Goal: Transaction & Acquisition: Purchase product/service

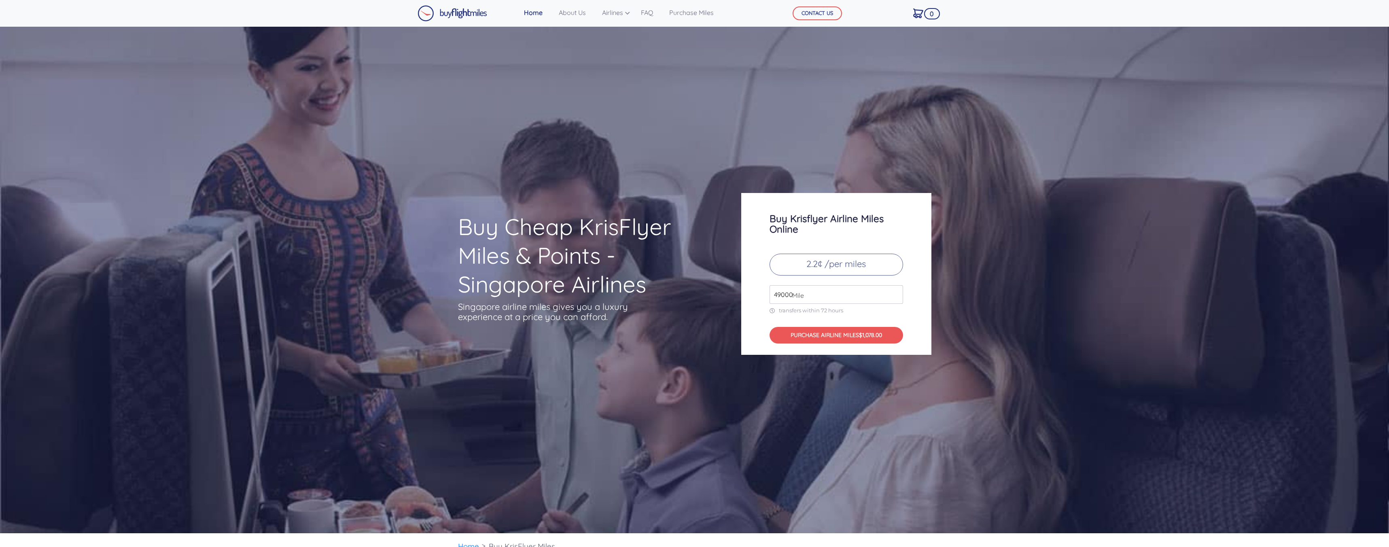
click at [800, 290] on span "Mile" at bounding box center [796, 295] width 16 height 10
click at [790, 292] on span "Mile" at bounding box center [796, 295] width 16 height 10
click at [791, 292] on span "Mile" at bounding box center [796, 295] width 16 height 10
drag, startPoint x: 791, startPoint y: 298, endPoint x: 809, endPoint y: 275, distance: 29.1
click at [792, 297] on span "Mile" at bounding box center [796, 295] width 16 height 10
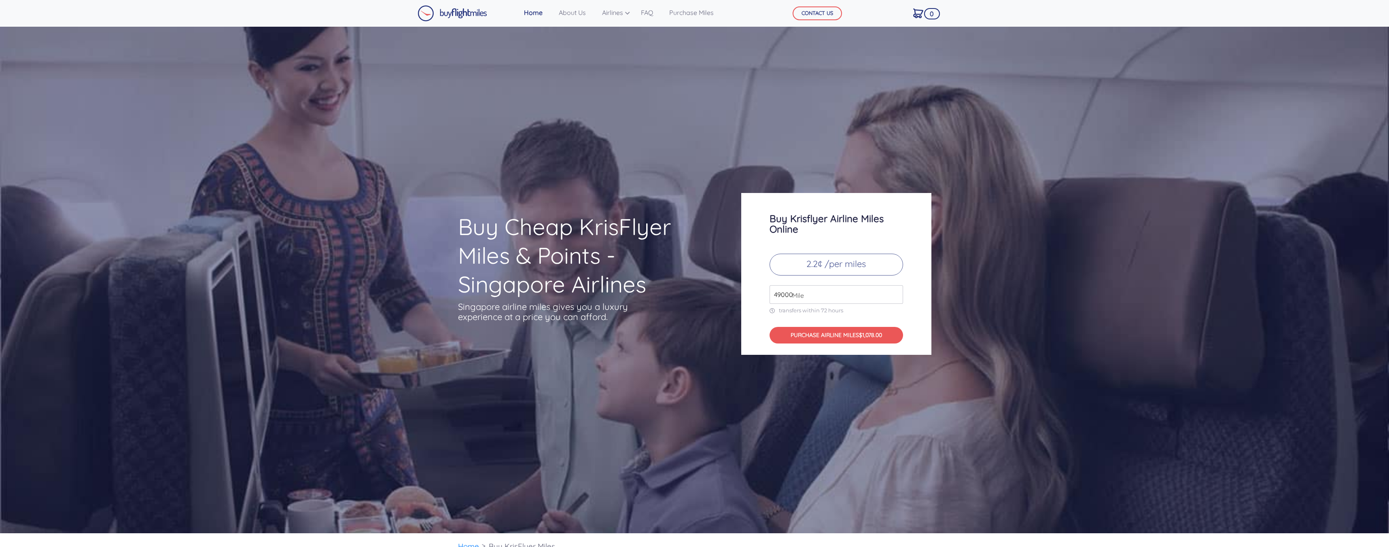
click at [810, 270] on p "2.2¢ /per miles" at bounding box center [835, 265] width 133 height 22
drag, startPoint x: 812, startPoint y: 292, endPoint x: 839, endPoint y: 292, distance: 26.7
click at [813, 292] on input "49000" at bounding box center [835, 294] width 133 height 19
type input "4"
click at [847, 337] on button "PURCHASE AIRLINE MILES $22.00" at bounding box center [835, 335] width 133 height 17
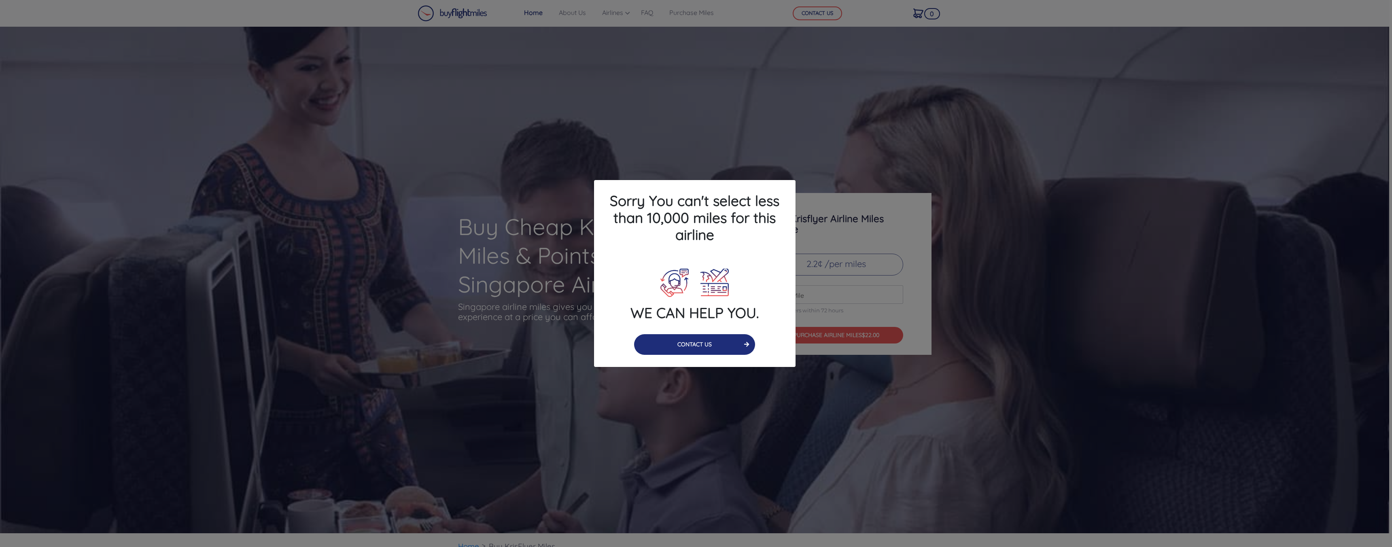
click at [738, 341] on button "CONTACT US" at bounding box center [694, 344] width 121 height 21
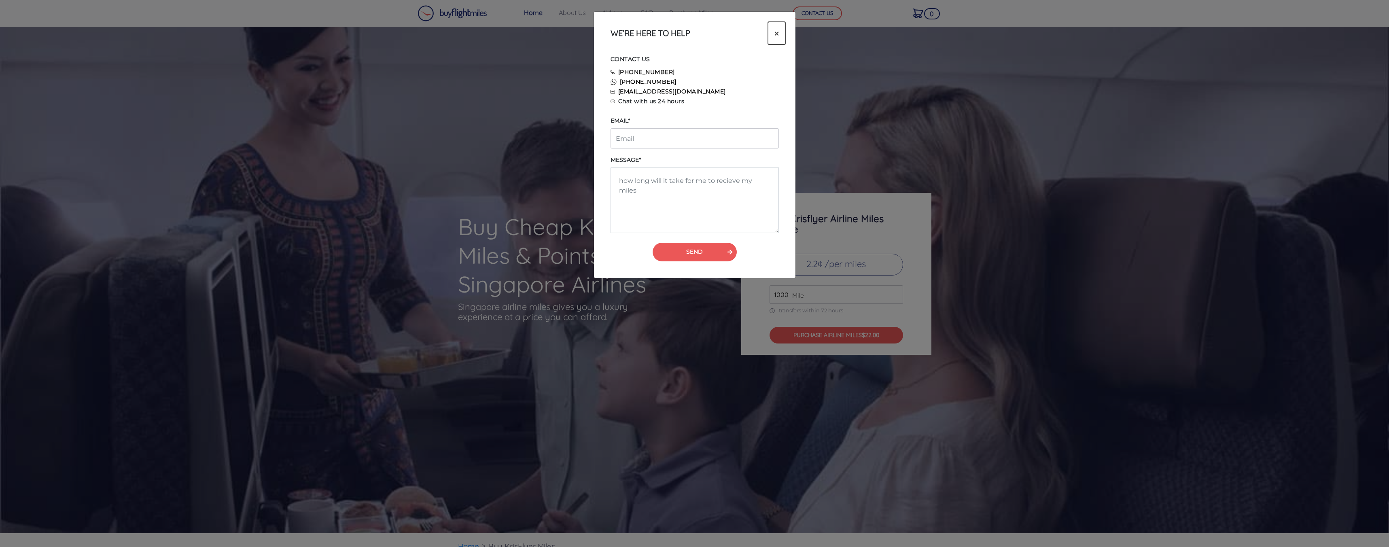
click at [776, 30] on span "×" at bounding box center [776, 33] width 4 height 12
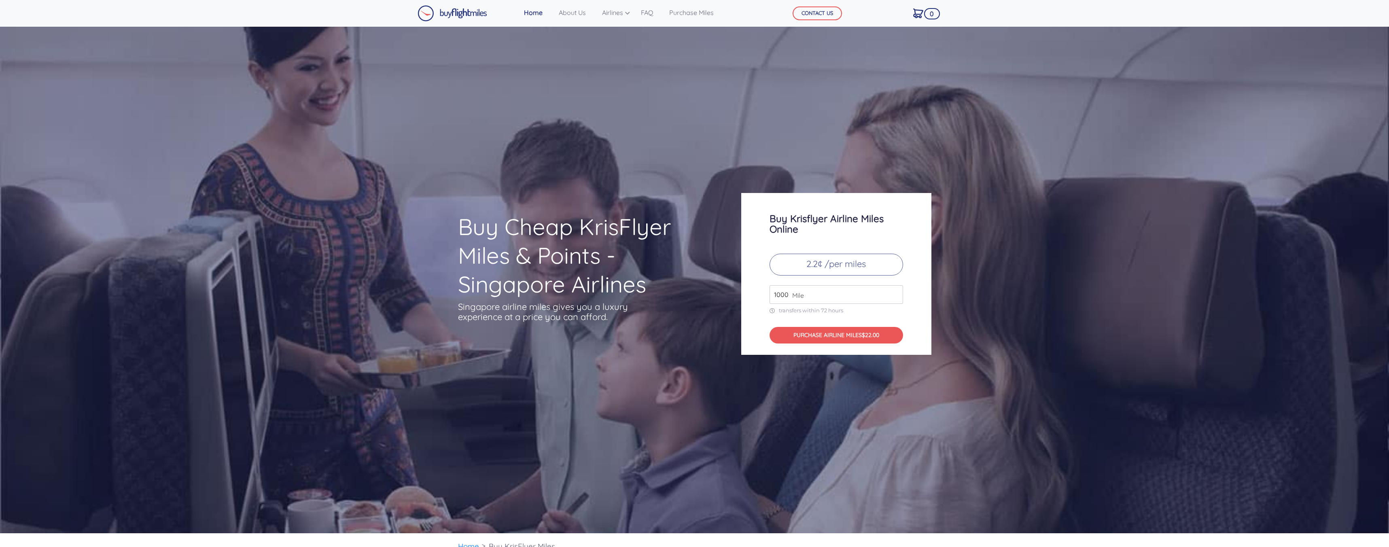
scroll to position [23, 0]
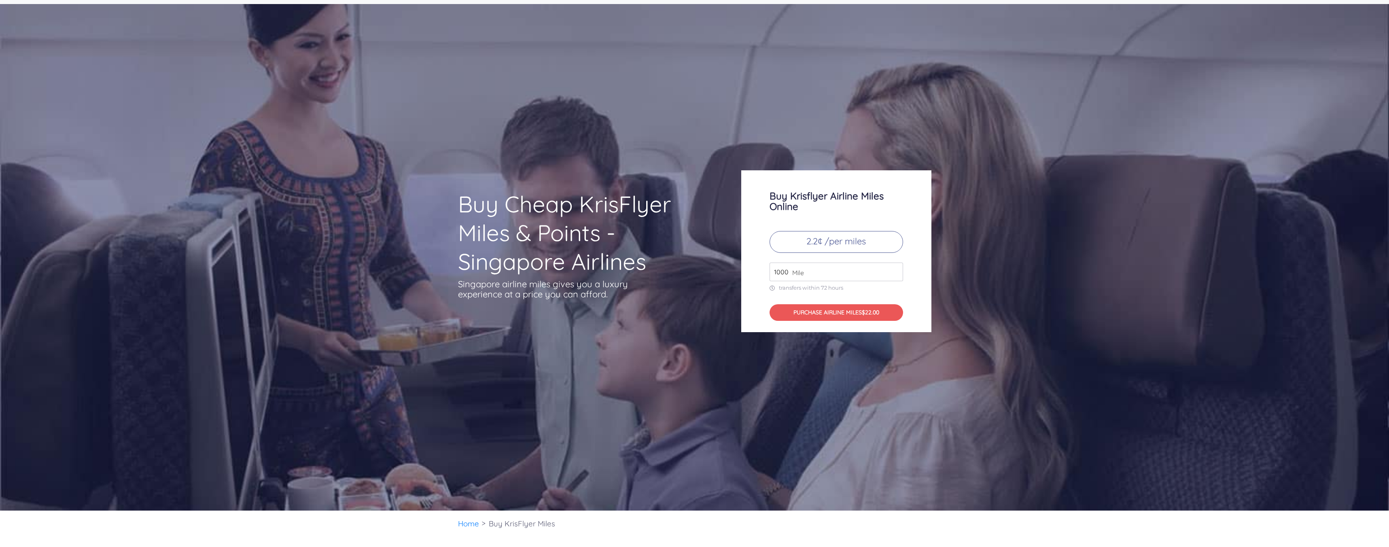
drag, startPoint x: 826, startPoint y: 277, endPoint x: 791, endPoint y: 276, distance: 34.8
click at [790, 276] on div "1000 Mile" at bounding box center [835, 272] width 133 height 19
click at [816, 313] on button "PURCHASE AIRLINE MILES $220.00" at bounding box center [835, 312] width 133 height 17
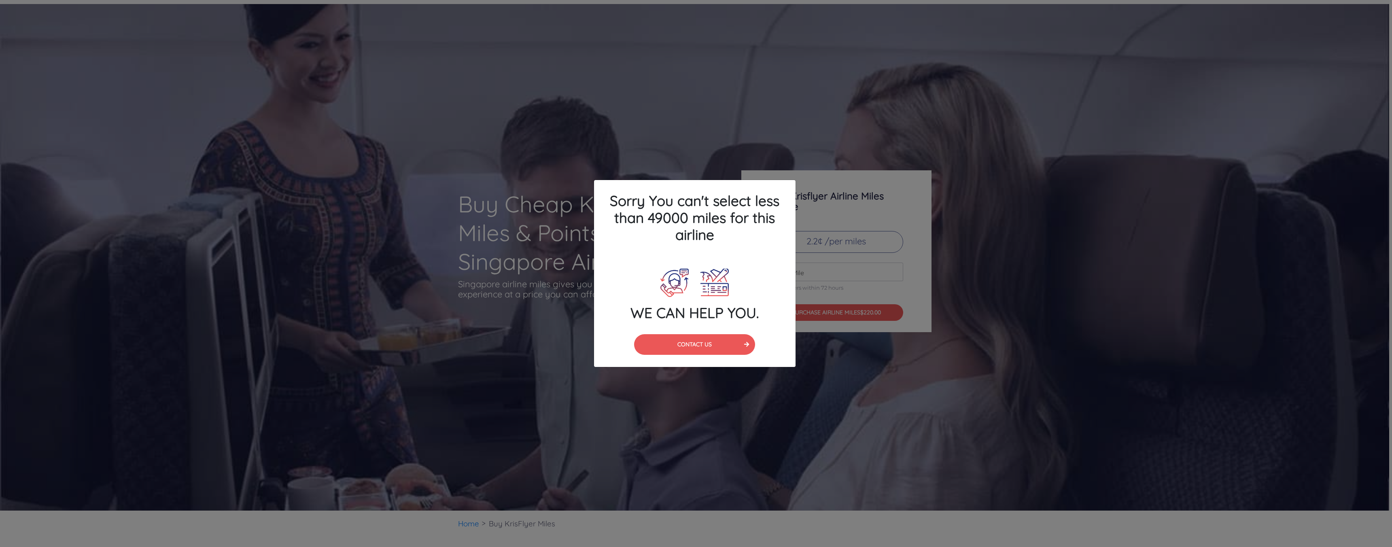
drag, startPoint x: 805, startPoint y: 239, endPoint x: 818, endPoint y: 237, distance: 12.6
click at [805, 239] on div "Sorry You can't select less than 49000 miles for this airline WE CAN HELP YOU. …" at bounding box center [696, 273] width 1392 height 547
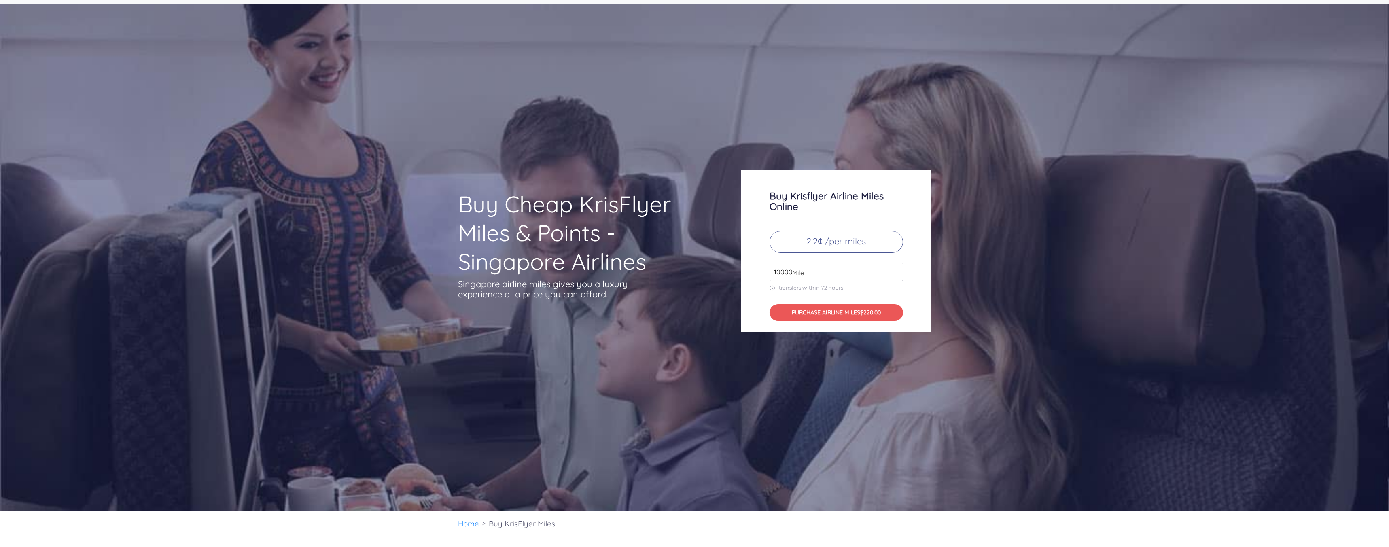
drag, startPoint x: 812, startPoint y: 271, endPoint x: 747, endPoint y: 265, distance: 64.6
click at [747, 265] on div "Buy Krisflyer Airline Miles Online 2.2¢ /per miles 10000 Mile transfers within …" at bounding box center [836, 251] width 190 height 162
type input "49000"
click at [702, 359] on div "Buy Cheap KrisFlyer Miles & Points - Singapore Airlines Singapore airline miles…" at bounding box center [694, 257] width 1389 height 506
